Goal: Communication & Community: Ask a question

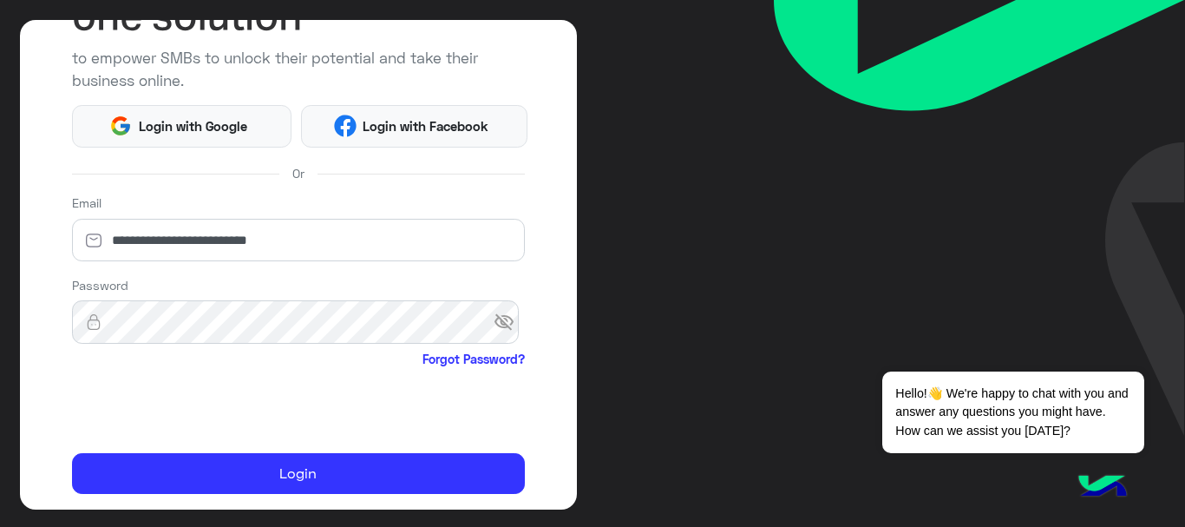
scroll to position [185, 0]
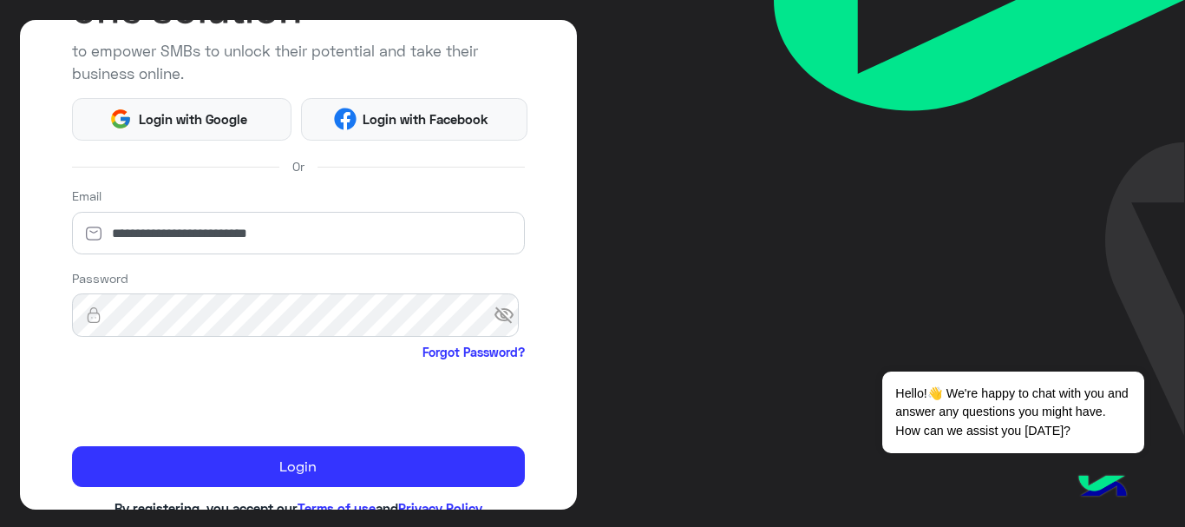
click at [134, 442] on form "**********" at bounding box center [298, 336] width 453 height 300
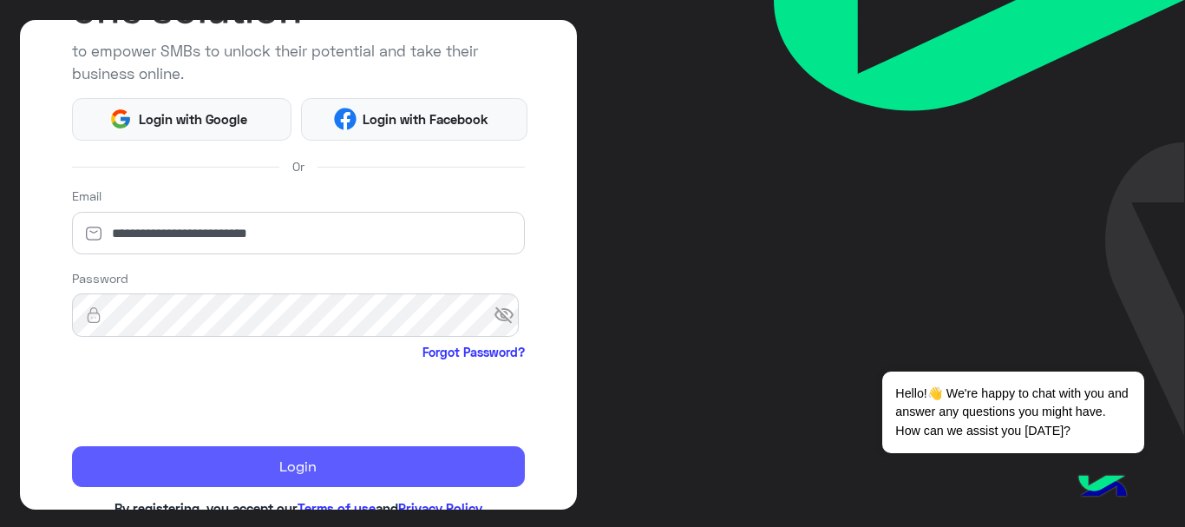
click at [173, 458] on button "Login" at bounding box center [298, 467] width 453 height 42
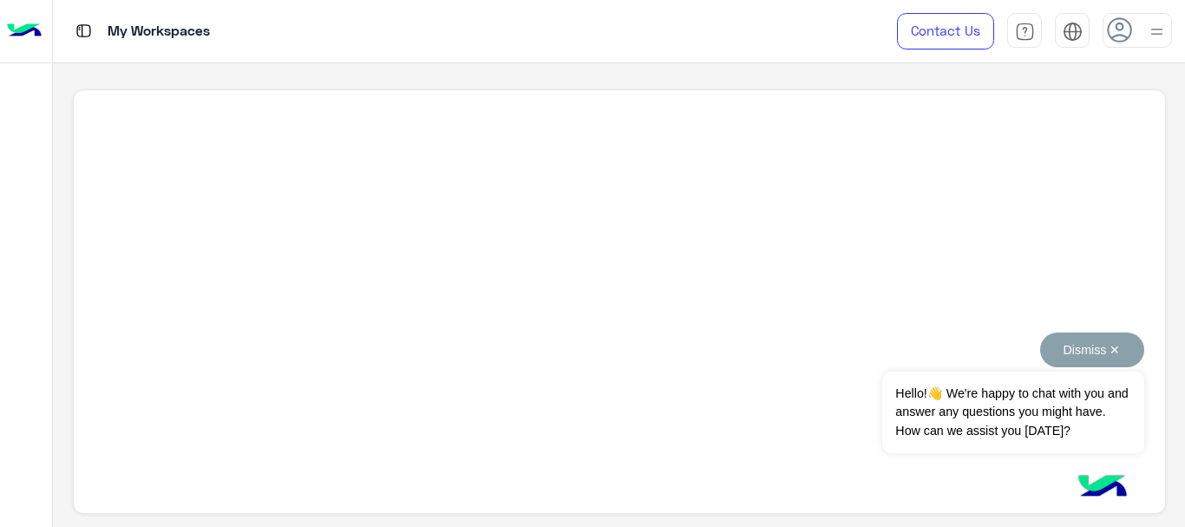
click at [1120, 342] on button "Dismiss ✕" at bounding box center [1092, 349] width 104 height 35
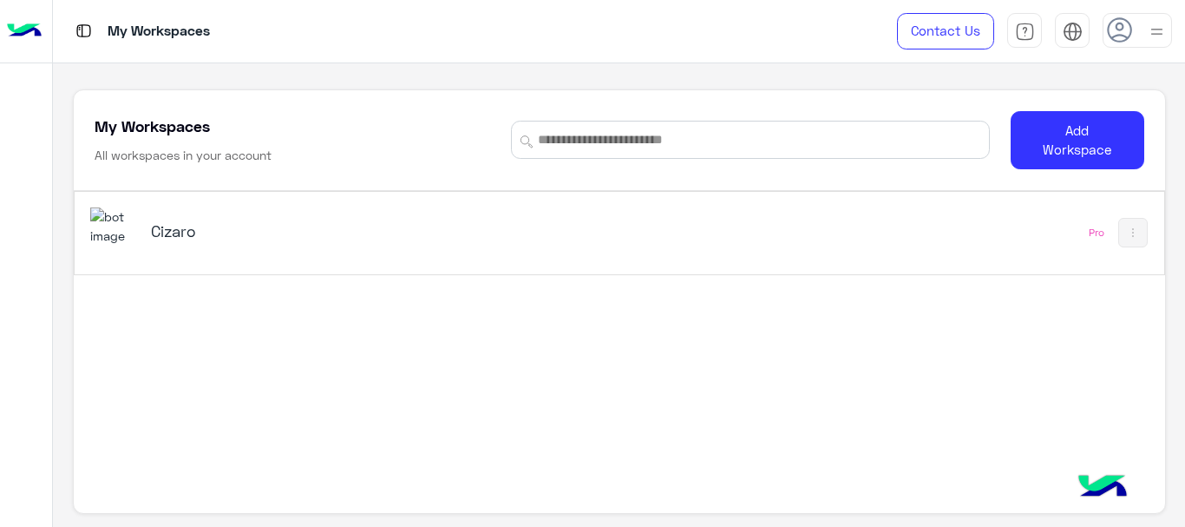
click at [676, 222] on div "Cizaro" at bounding box center [407, 232] width 634 height 50
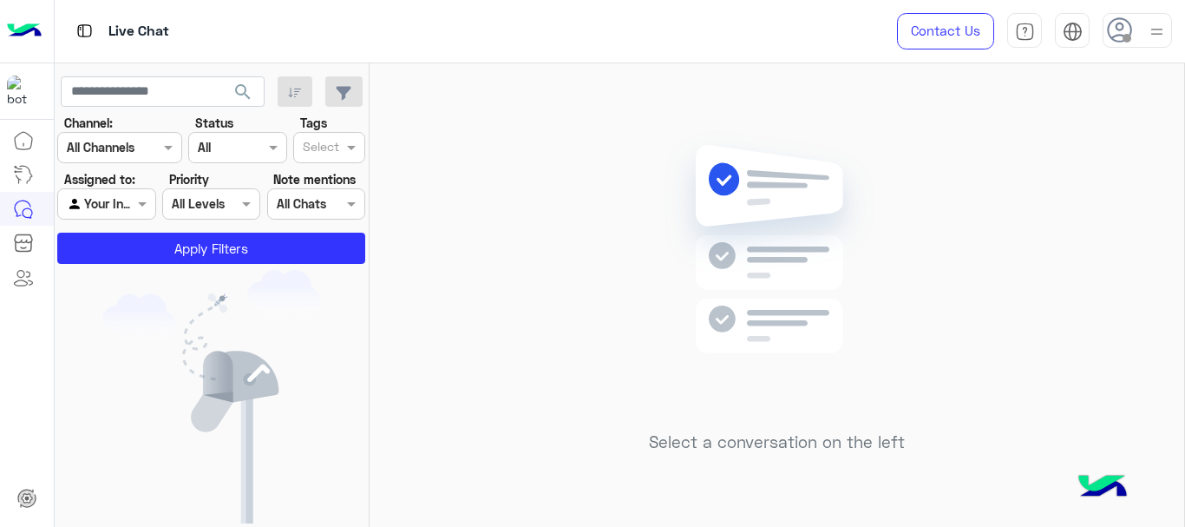
click at [1115, 29] on icon at bounding box center [1120, 30] width 26 height 26
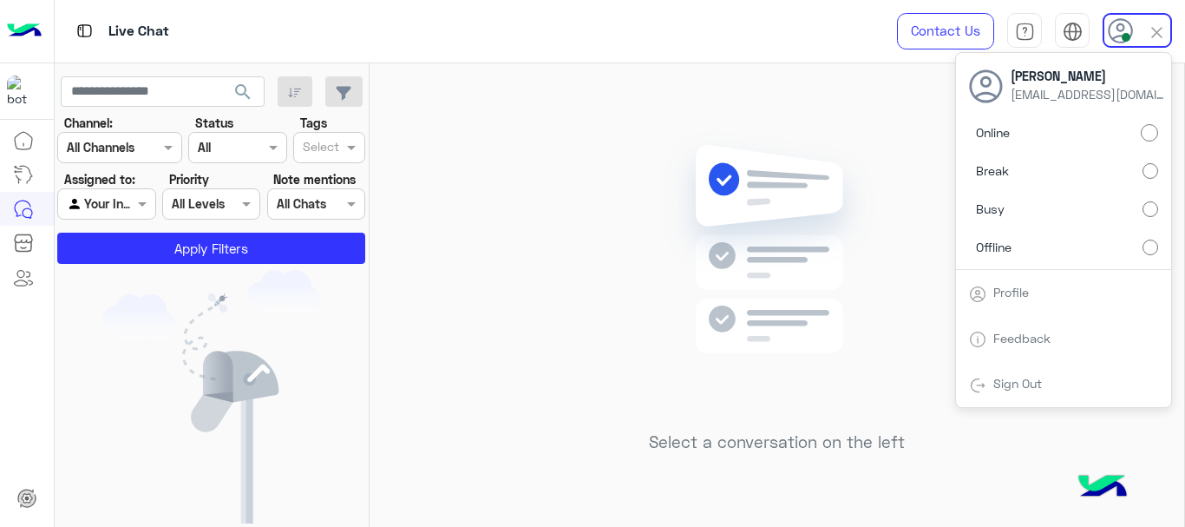
click at [867, 174] on img at bounding box center [776, 275] width 251 height 288
